Goal: Information Seeking & Learning: Learn about a topic

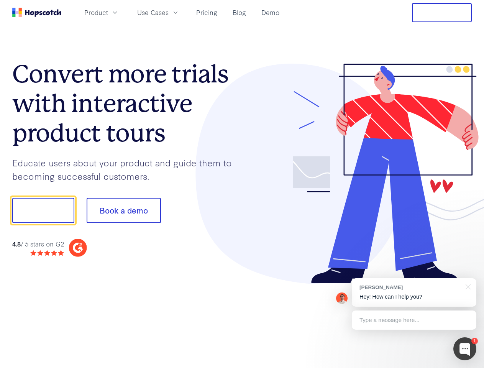
click at [242, 184] on div at bounding box center [357, 174] width 230 height 220
click at [108, 12] on span "Product" at bounding box center [96, 13] width 24 height 10
click at [168, 12] on span "Use Cases" at bounding box center [152, 13] width 31 height 10
click at [442, 13] on button "Free Trial" at bounding box center [442, 12] width 60 height 19
click at [43, 210] on button "Show me!" at bounding box center [43, 210] width 62 height 25
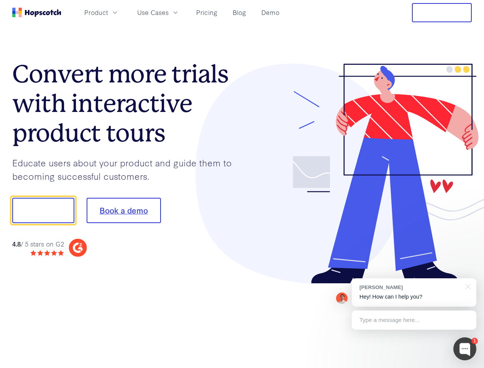
click at [123, 210] on button "Book a demo" at bounding box center [124, 210] width 74 height 25
click at [465, 348] on div at bounding box center [464, 348] width 23 height 23
click at [414, 292] on div "[PERSON_NAME] Hey! How can I help you?" at bounding box center [414, 292] width 124 height 28
click at [466, 286] on div at bounding box center [404, 209] width 144 height 255
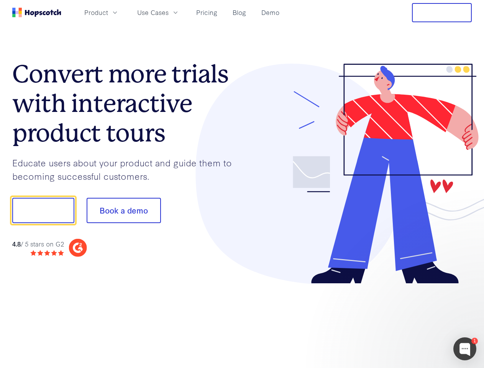
click at [414, 320] on div at bounding box center [404, 209] width 144 height 255
